Goal: Information Seeking & Learning: Stay updated

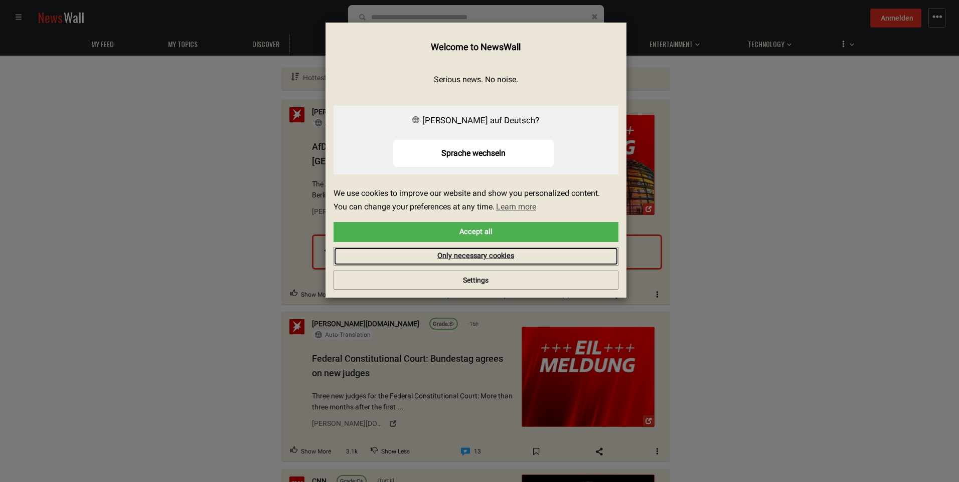
click at [406, 253] on link "Only necessary cookies" at bounding box center [475, 256] width 285 height 19
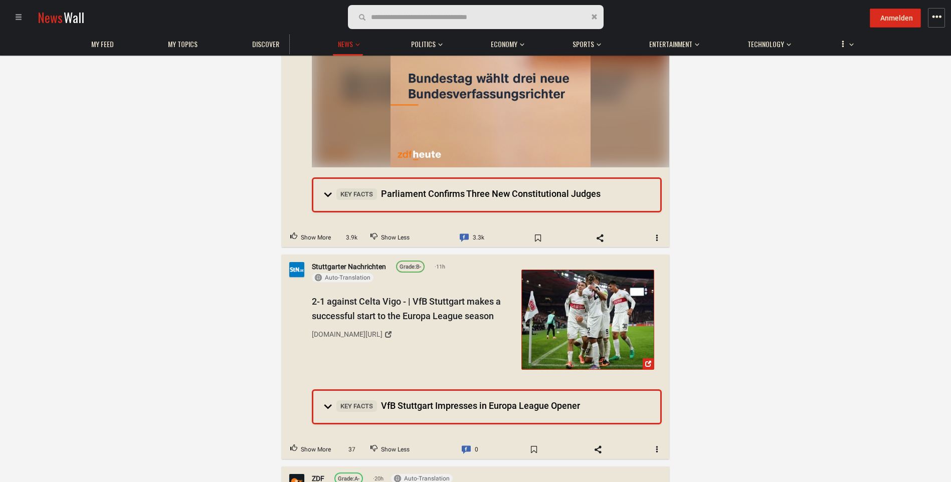
scroll to position [1222, 0]
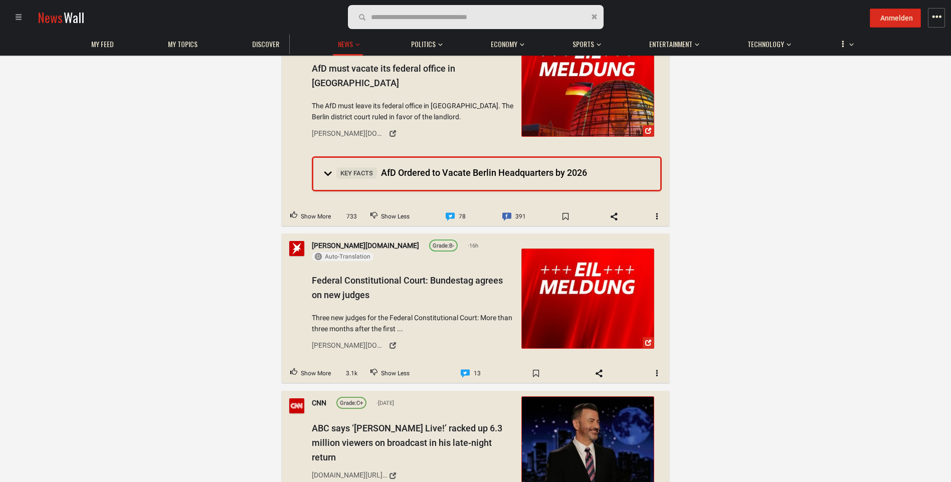
scroll to position [0, 0]
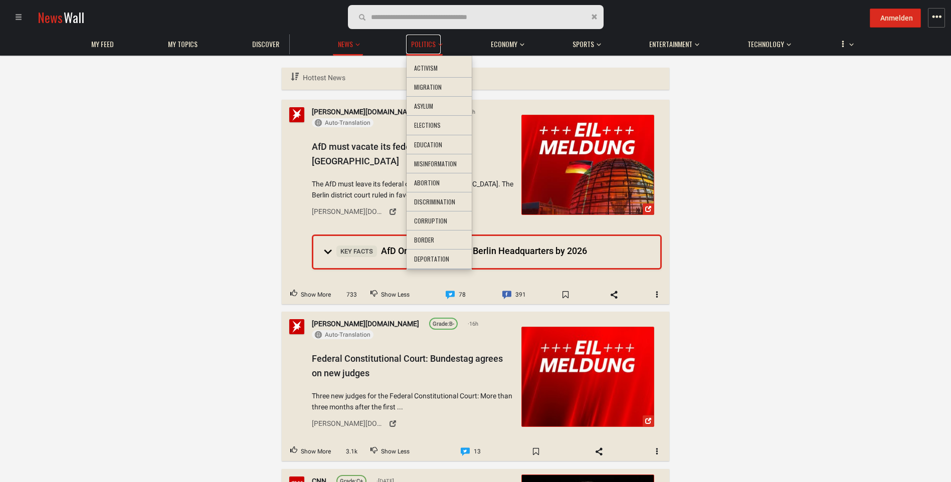
click at [427, 45] on span "Politics" at bounding box center [423, 44] width 25 height 9
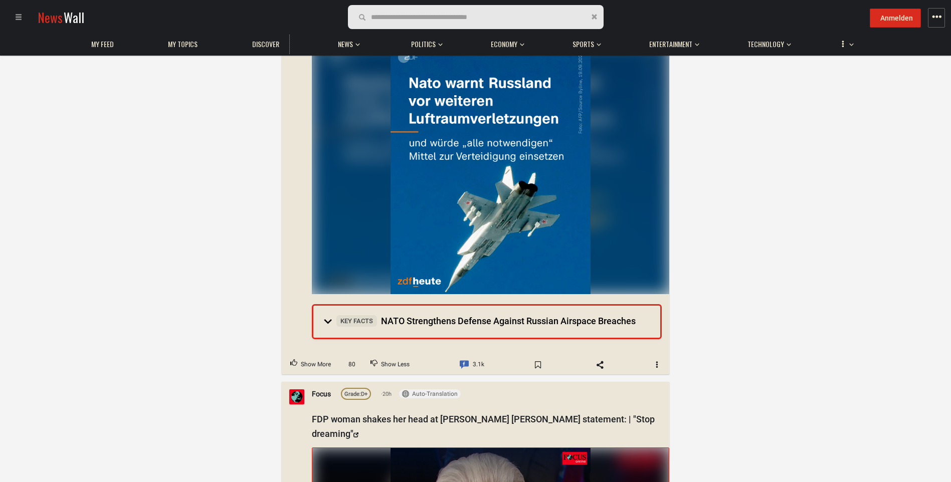
scroll to position [157, 0]
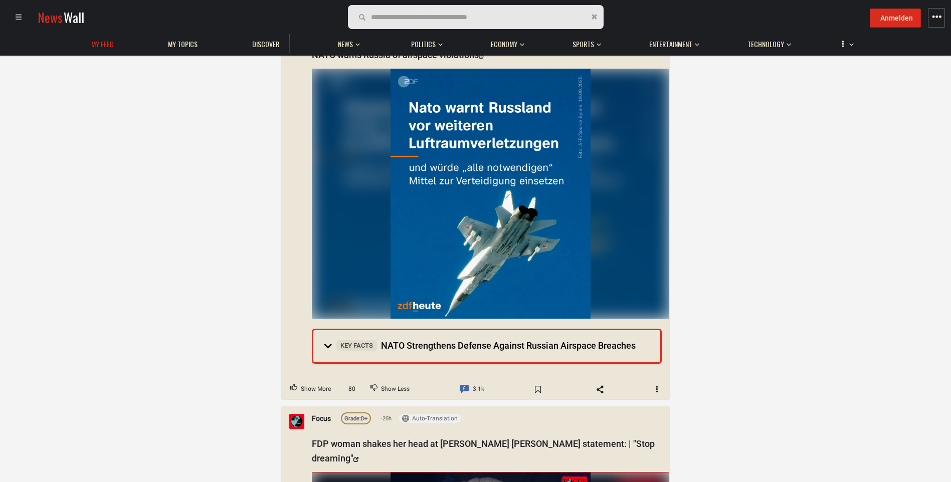
click at [89, 41] on link "My Feed" at bounding box center [102, 45] width 33 height 20
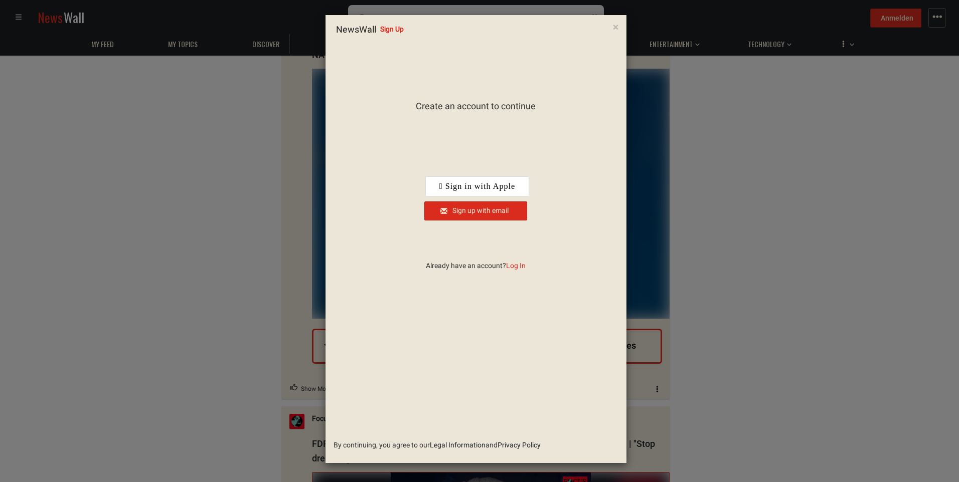
click at [236, 192] on div "× NewsWall Sign Up Create an account to continue By continuing, you agree to ou…" at bounding box center [479, 241] width 959 height 482
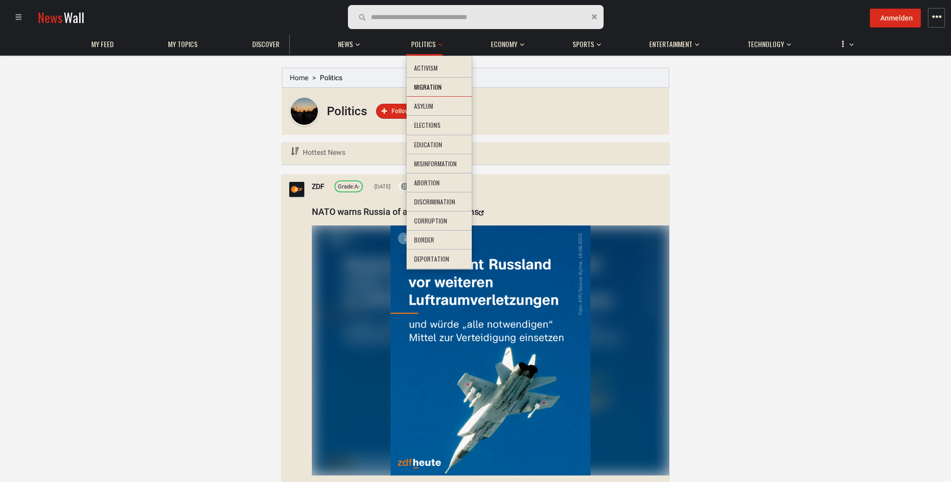
click at [430, 91] on li "Migration" at bounding box center [439, 88] width 65 height 20
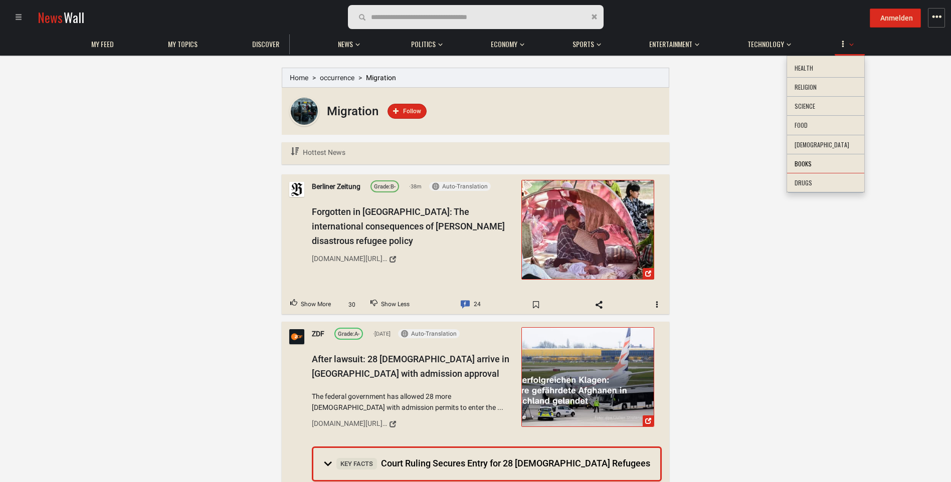
click at [832, 165] on li "Books" at bounding box center [825, 164] width 77 height 20
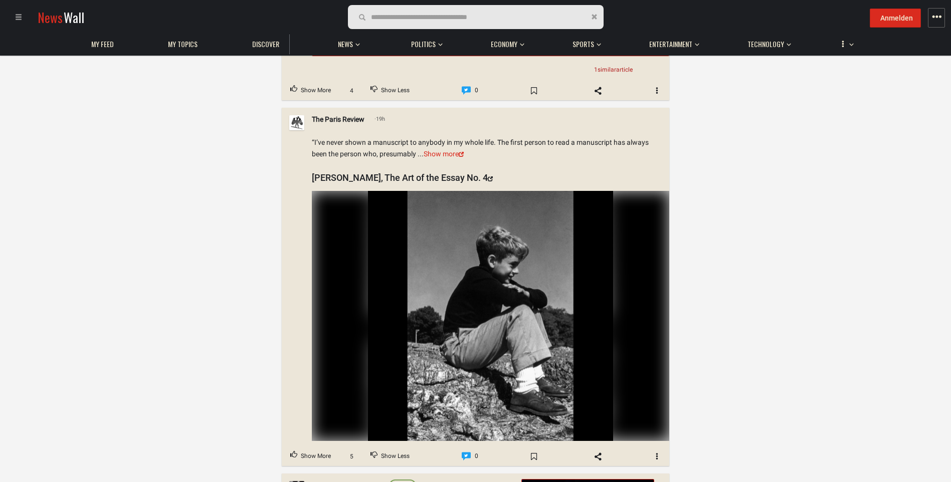
scroll to position [709, 0]
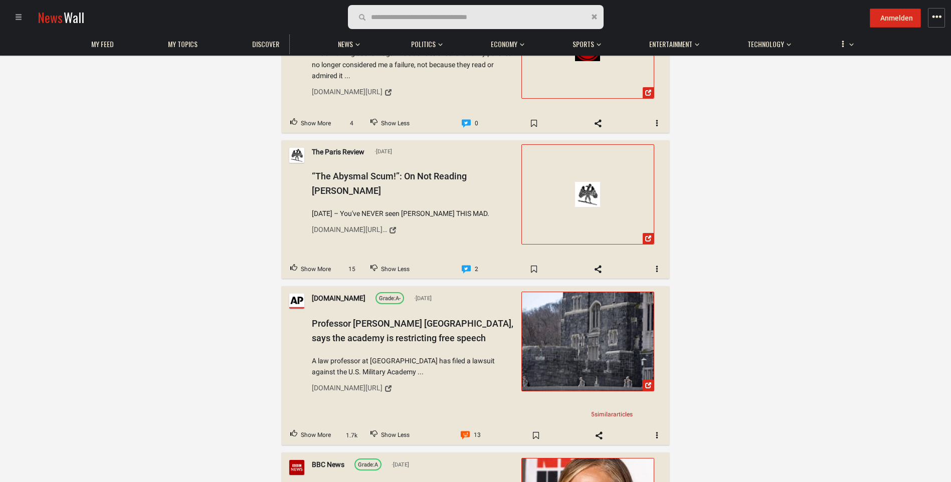
scroll to position [1828, 0]
